Goal: Task Accomplishment & Management: Manage account settings

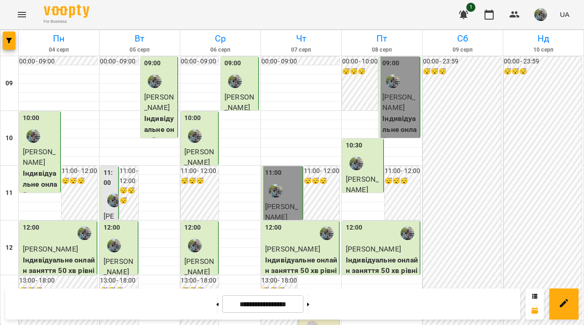
scroll to position [539, 0]
click at [310, 312] on button at bounding box center [308, 304] width 2 height 20
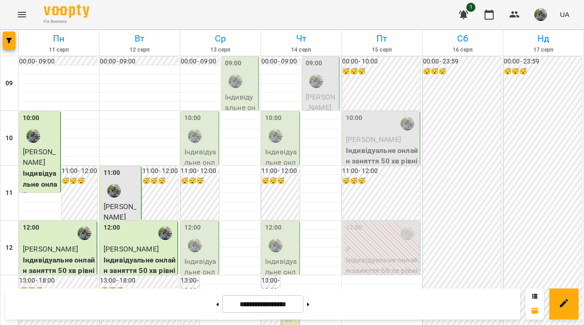
scroll to position [443, 0]
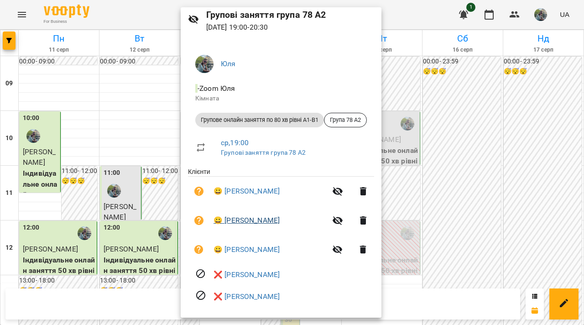
scroll to position [42, 0]
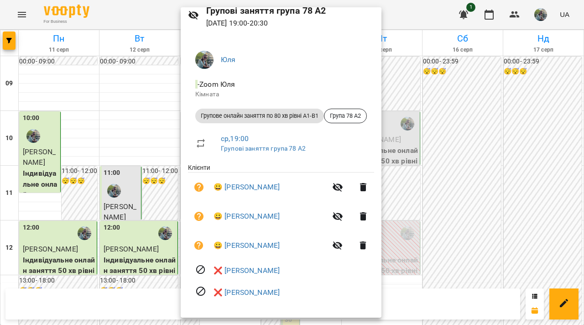
click at [147, 255] on div at bounding box center [292, 162] width 584 height 325
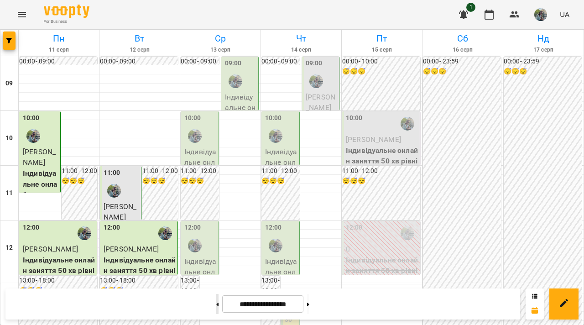
click at [216, 308] on button at bounding box center [217, 304] width 2 height 20
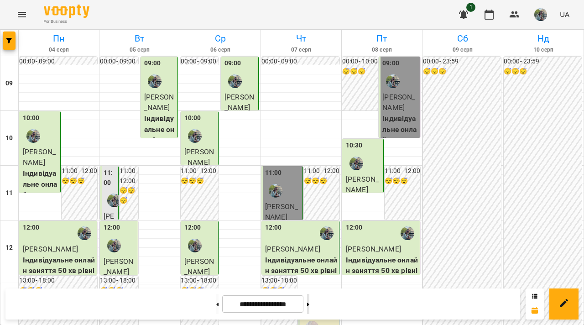
click at [310, 311] on button at bounding box center [308, 304] width 2 height 20
type input "**********"
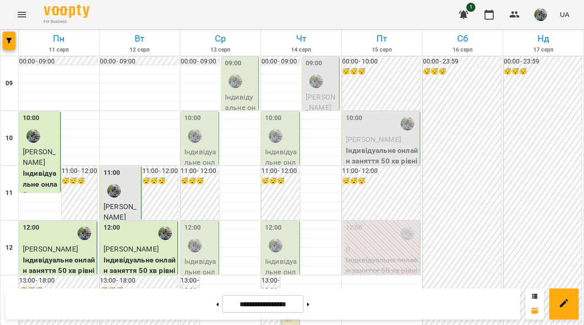
scroll to position [227, 0]
click at [331, 93] on span "[PERSON_NAME]" at bounding box center [321, 103] width 30 height 20
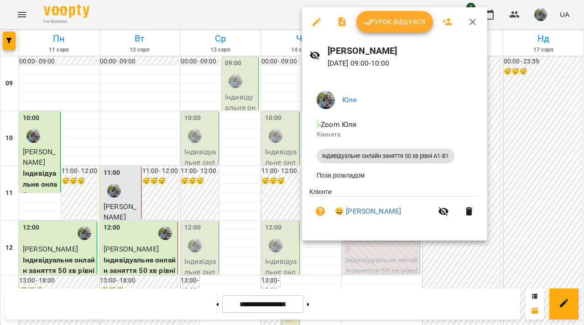
click at [170, 96] on div at bounding box center [292, 162] width 584 height 325
